Goal: Check status: Check status

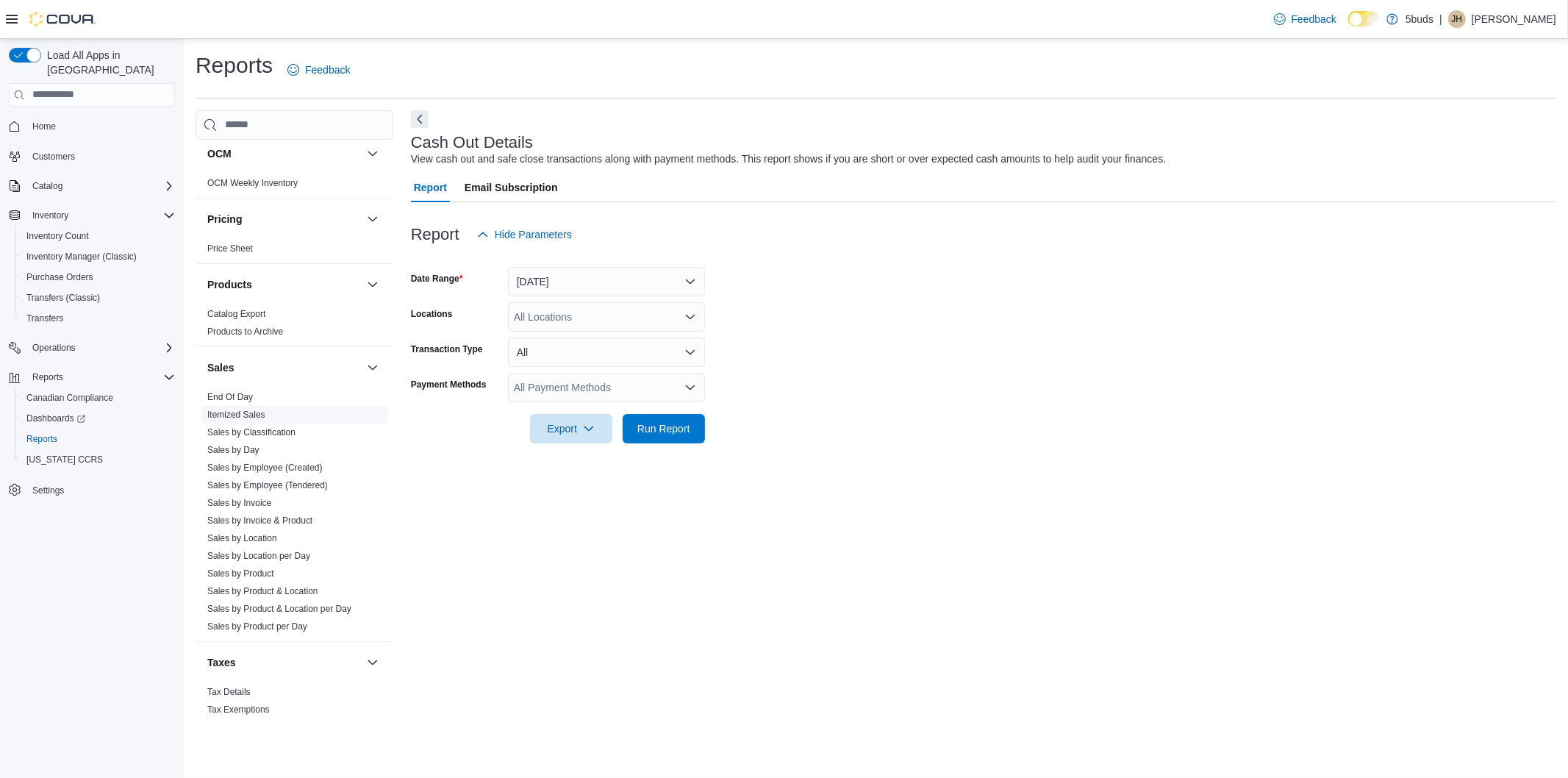
scroll to position [1005, 0]
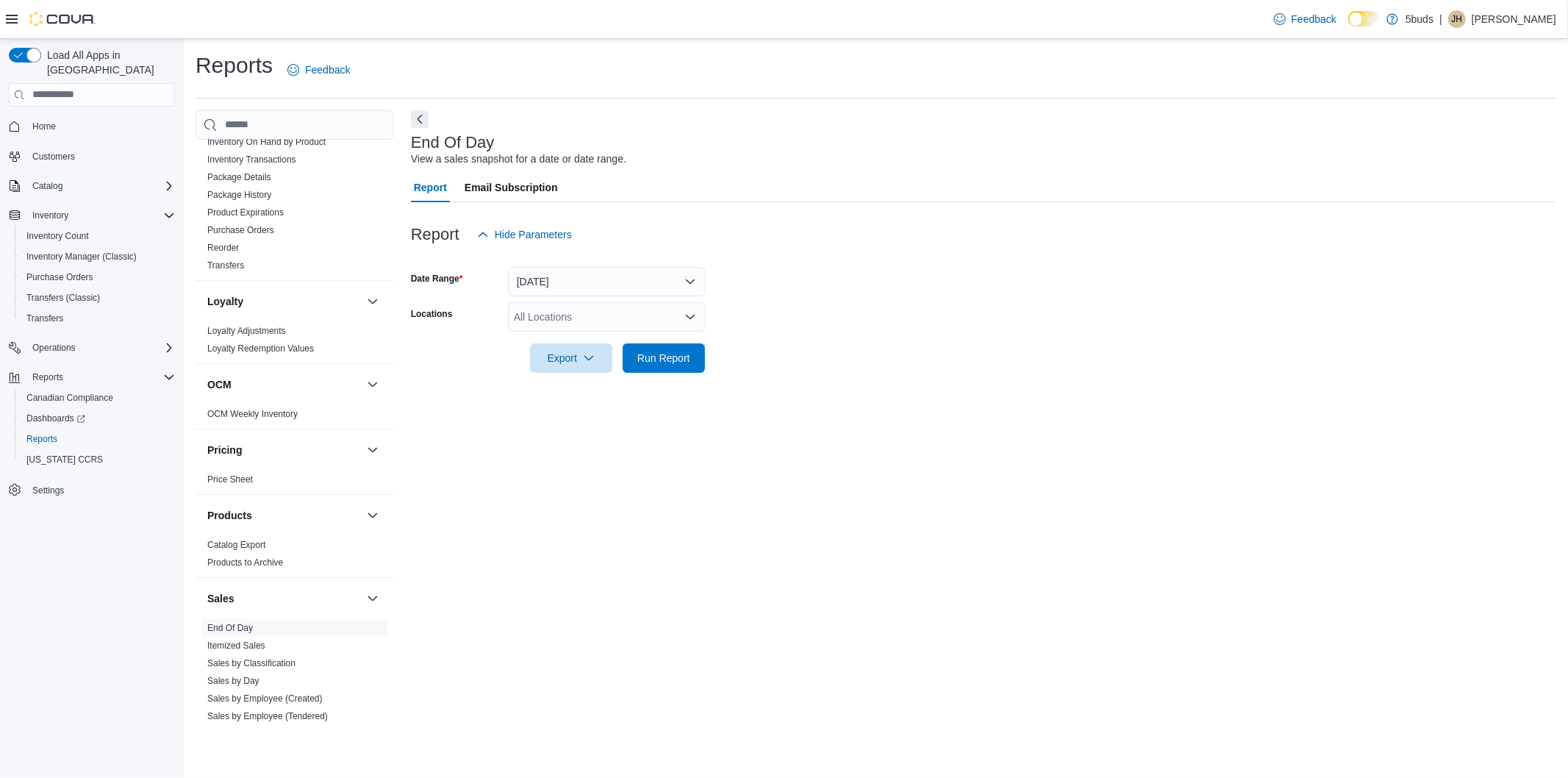
scroll to position [1005, 0]
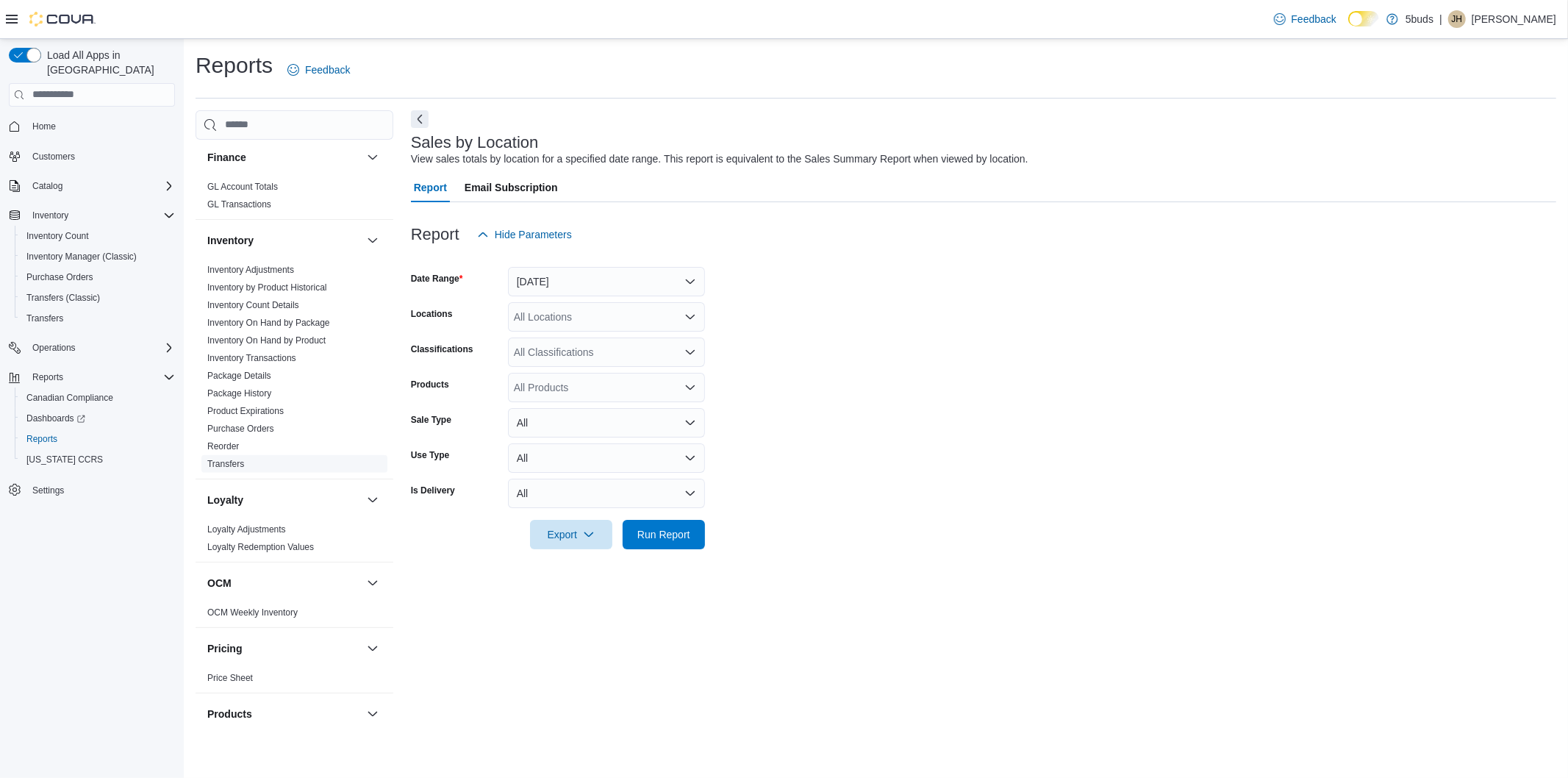
scroll to position [1005, 0]
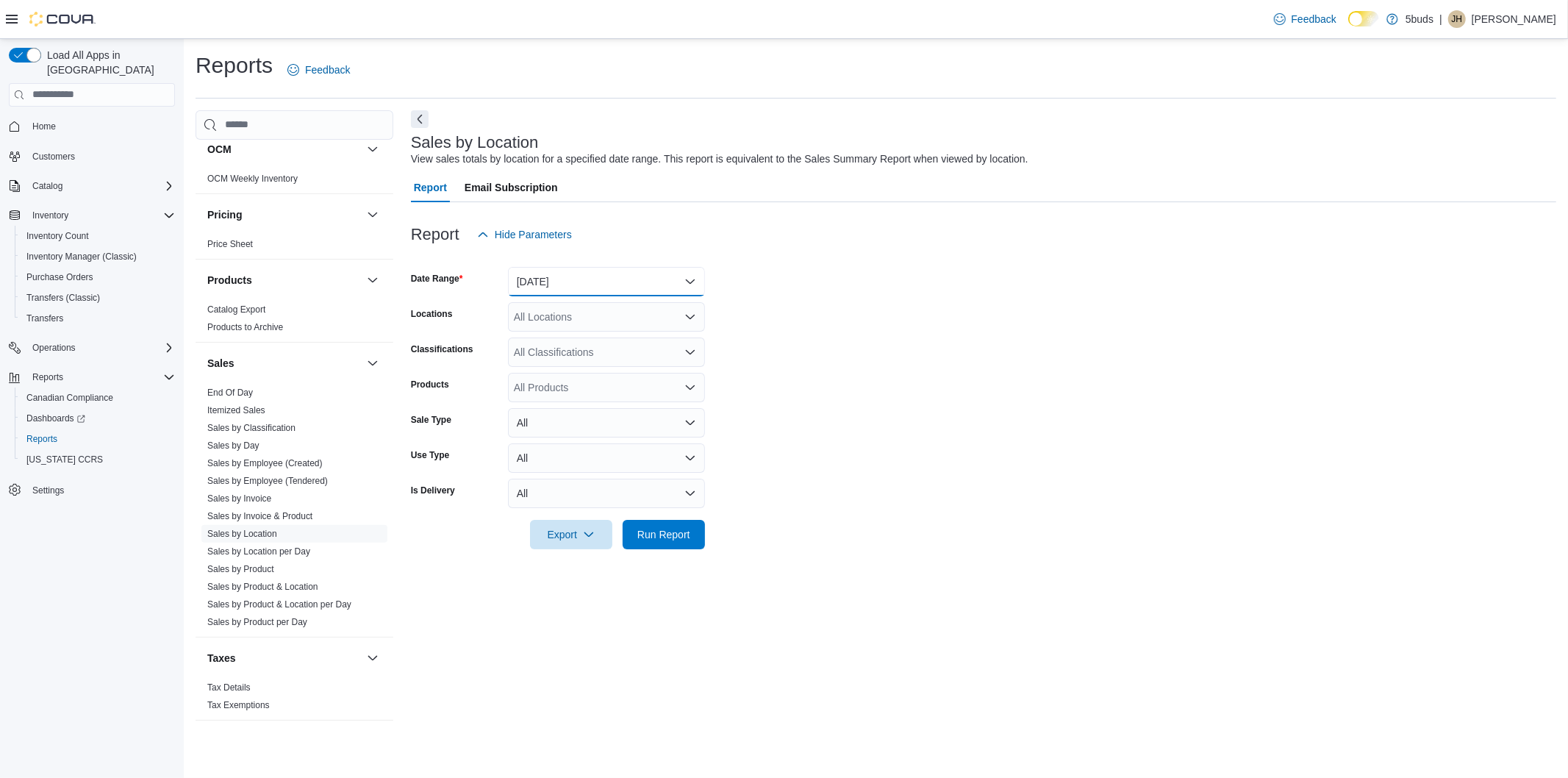
click at [625, 279] on button "[DATE]" at bounding box center [606, 281] width 197 height 29
click at [543, 307] on span "Custom Date" at bounding box center [615, 310] width 168 height 18
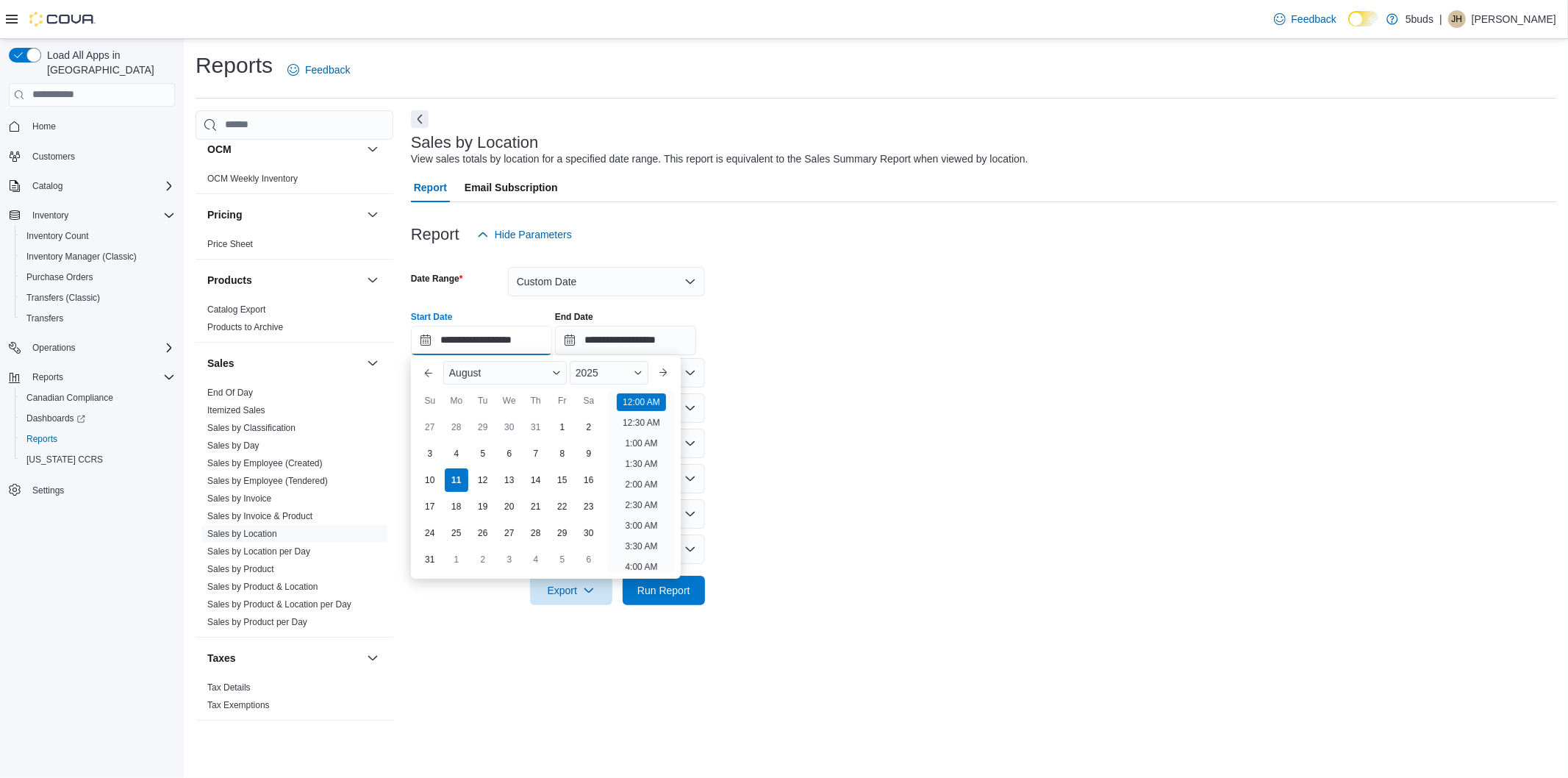
click at [526, 350] on input "**********" at bounding box center [481, 339] width 142 height 29
click at [569, 421] on div "1" at bounding box center [561, 426] width 25 height 25
type input "**********"
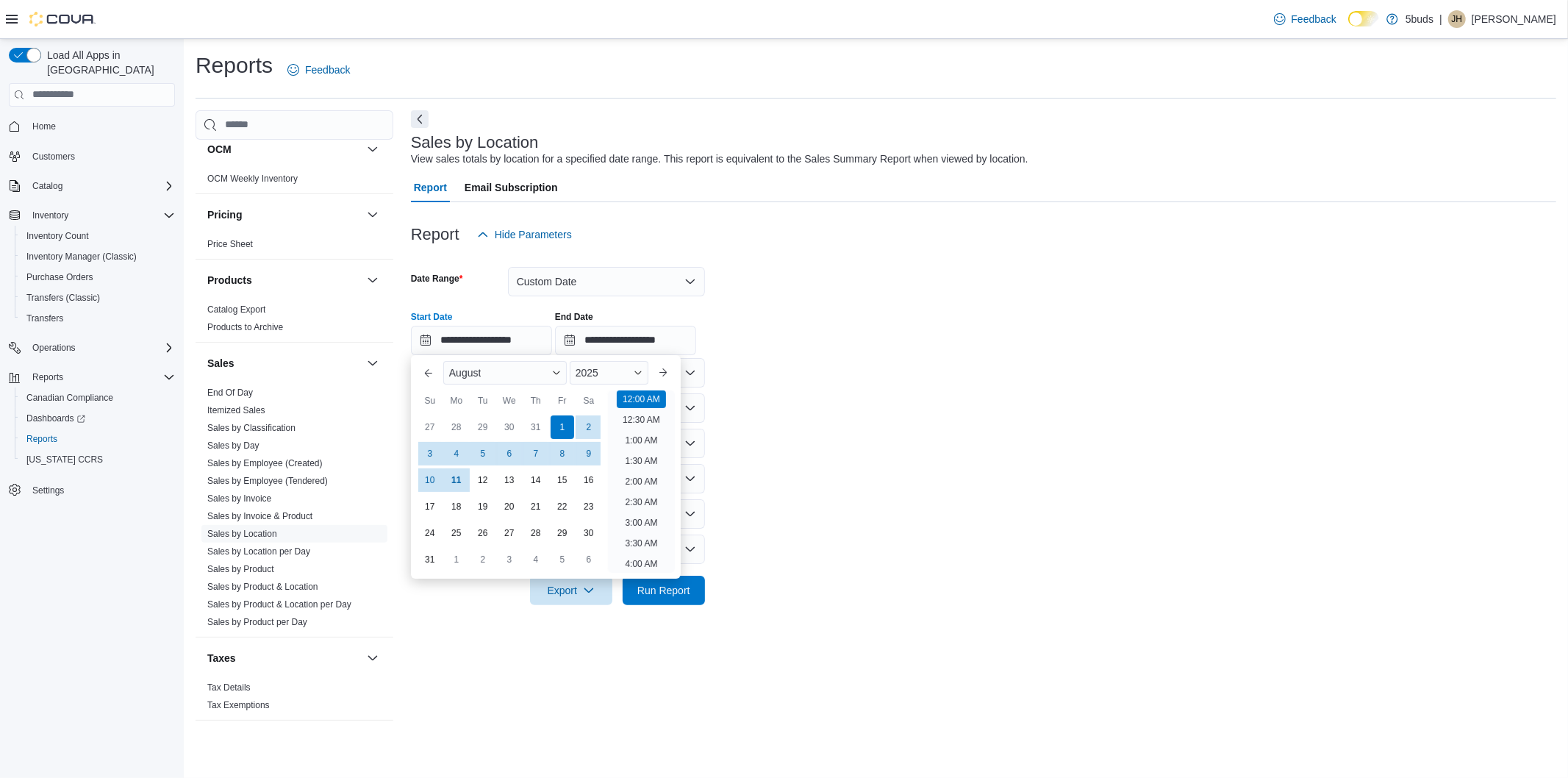
click at [818, 352] on div "**********" at bounding box center [983, 327] width 1145 height 56
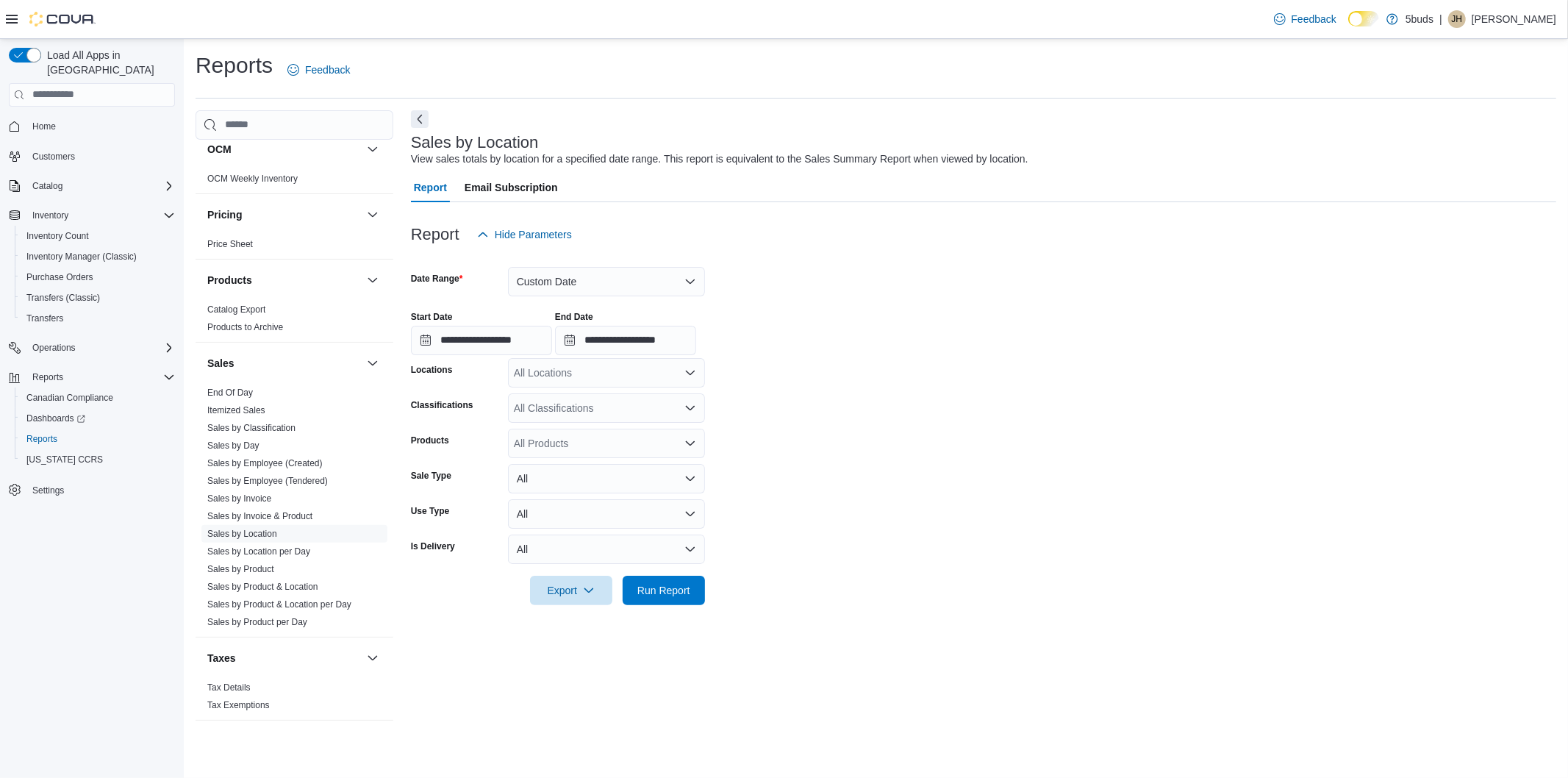
click at [601, 363] on div "All Locations" at bounding box center [606, 372] width 197 height 29
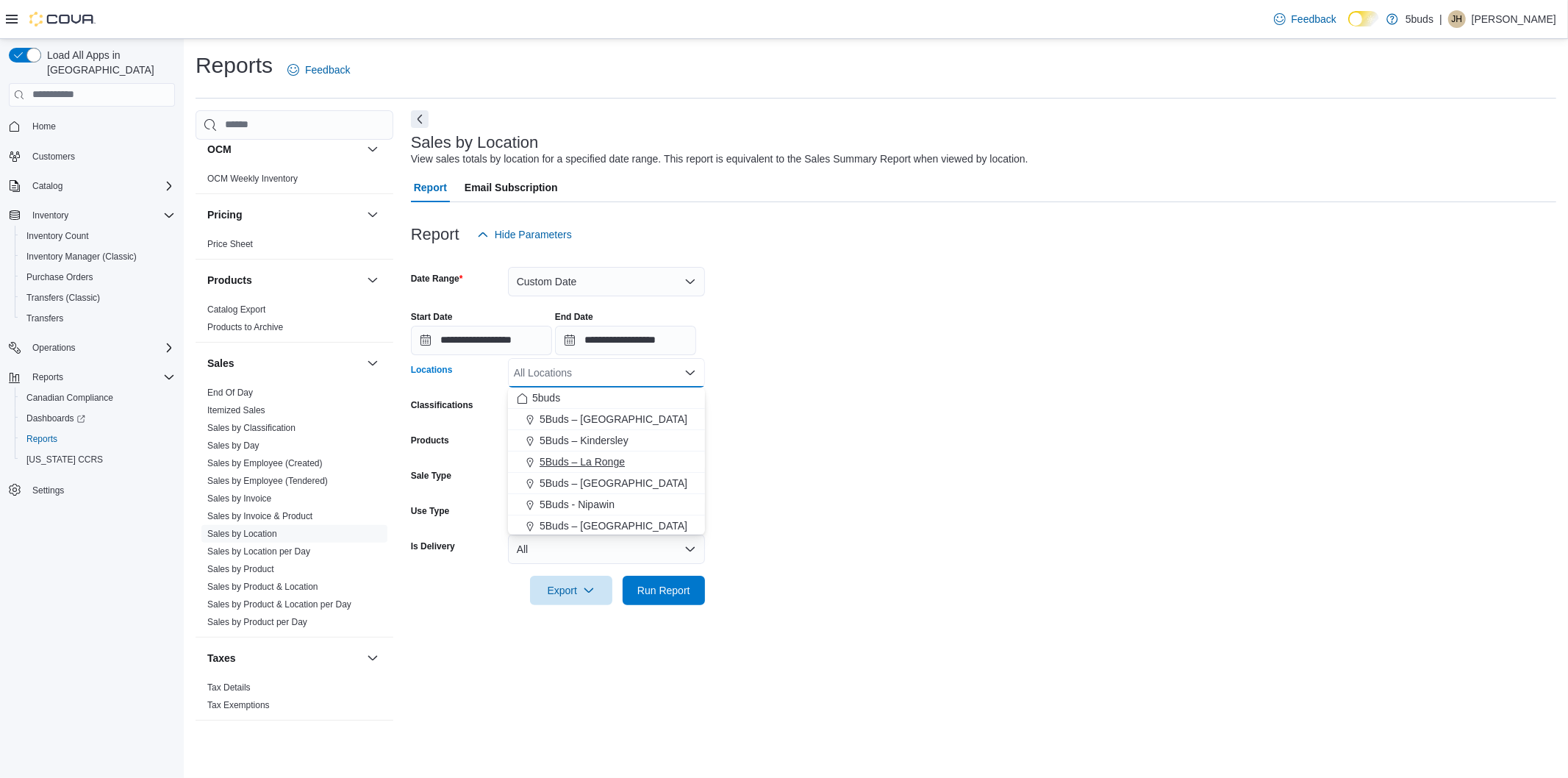
click at [590, 461] on span "5Buds – La Ronge" at bounding box center [582, 462] width 85 height 15
click at [818, 396] on form "**********" at bounding box center [983, 427] width 1145 height 356
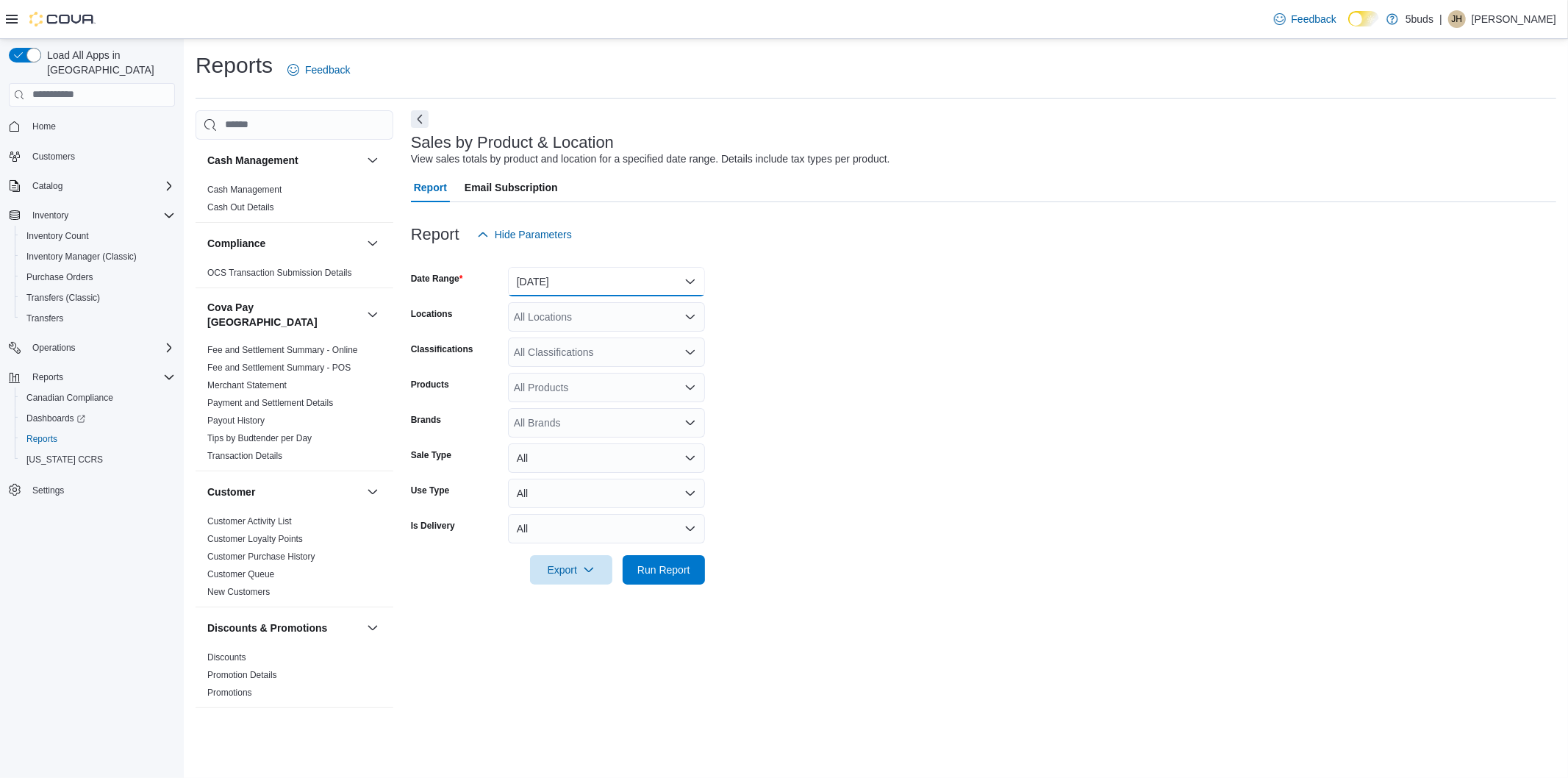
click at [591, 288] on button "[DATE]" at bounding box center [606, 281] width 197 height 29
click at [553, 338] on span "[DATE]" at bounding box center [615, 340] width 168 height 18
click at [802, 311] on form "Date Range Today Locations All Locations Classifications All Classifications Pr…" at bounding box center [983, 417] width 1145 height 336
click at [652, 318] on div "All Locations" at bounding box center [606, 316] width 197 height 29
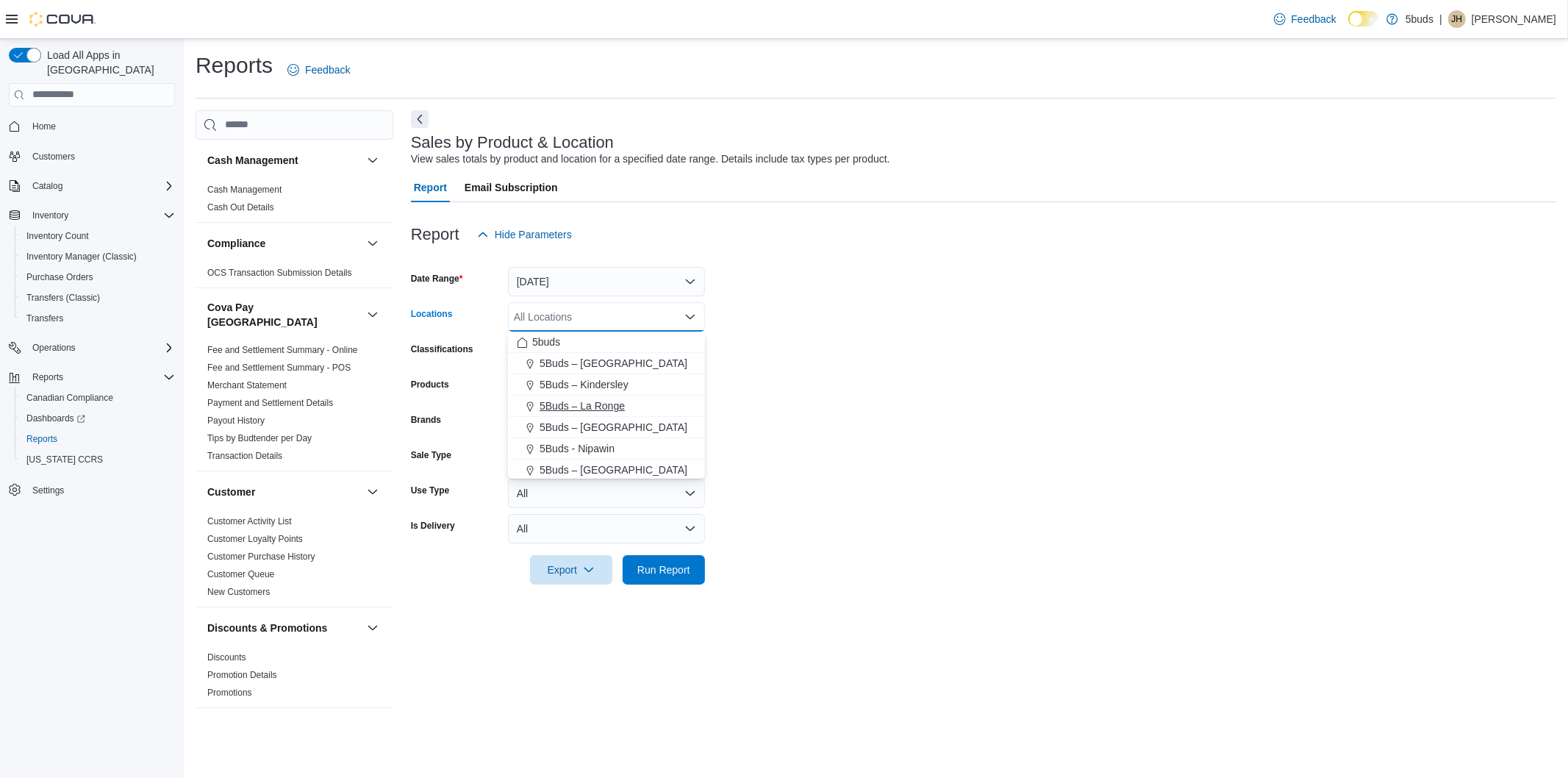
click at [582, 404] on span "5Buds – La Ronge" at bounding box center [582, 406] width 85 height 15
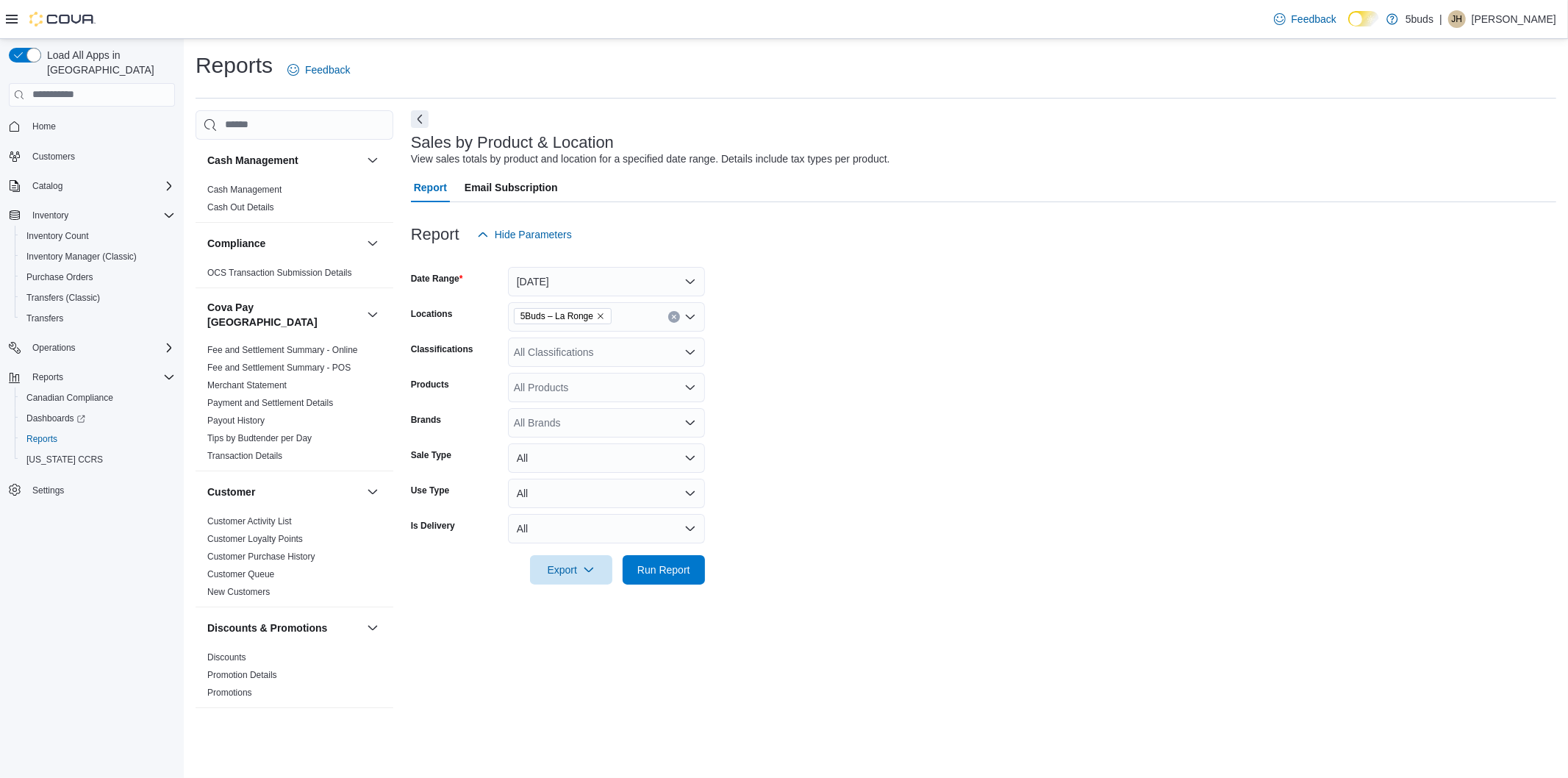
click at [792, 366] on form "Date Range Today Locations 5Buds – La Ronge Classifications All Classifications…" at bounding box center [983, 417] width 1145 height 336
click at [640, 356] on div "All Classifications" at bounding box center [606, 352] width 197 height 29
click at [570, 396] on span "CANNABIS" at bounding box center [566, 398] width 52 height 15
click at [824, 307] on form "Date Range Today Locations 5Buds – La Ronge Classifications CANNABIS Combo box.…" at bounding box center [983, 417] width 1145 height 336
